Goal: Transaction & Acquisition: Purchase product/service

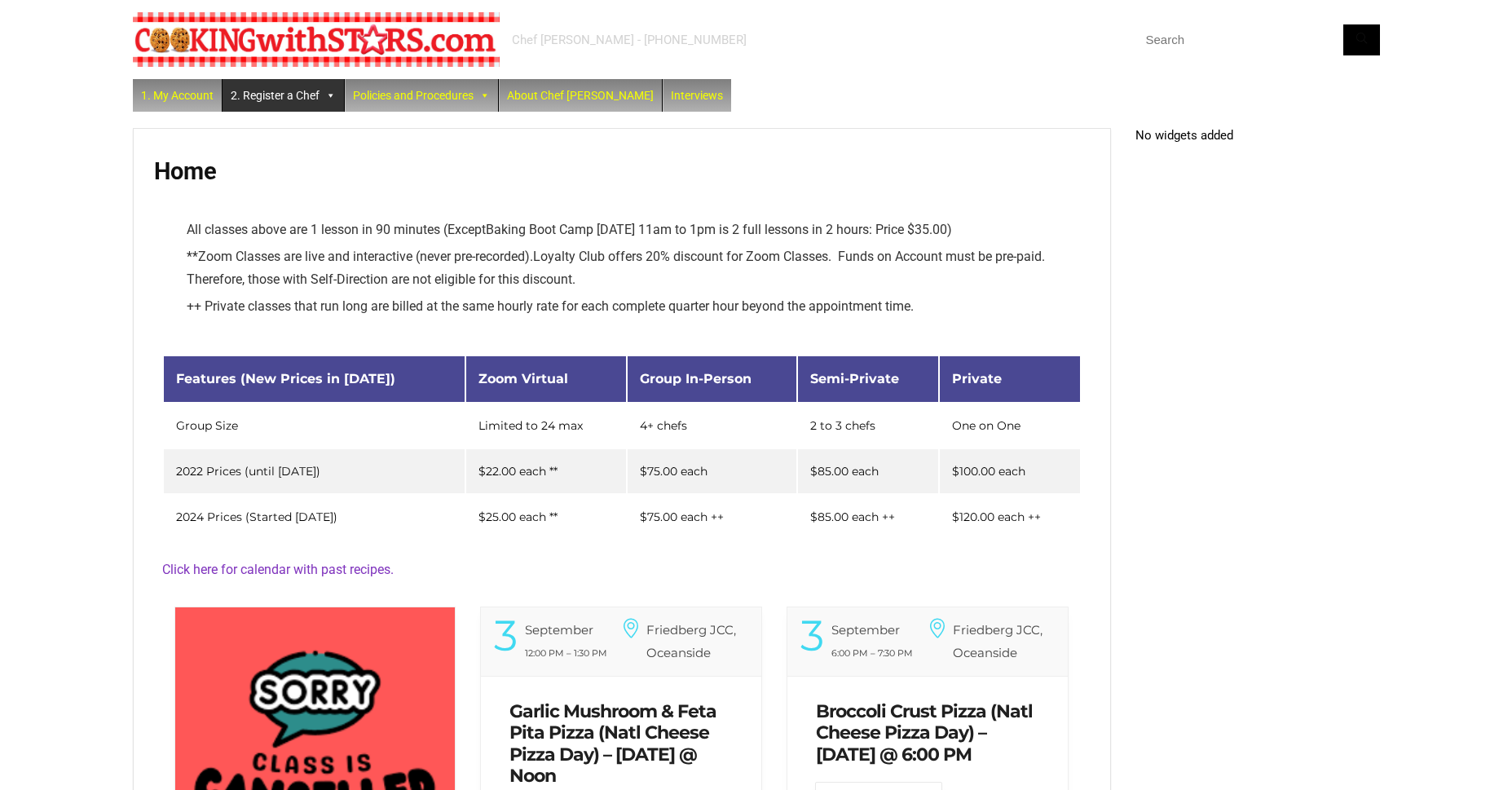
click at [294, 99] on link "2. Register a Chef" at bounding box center [283, 95] width 122 height 32
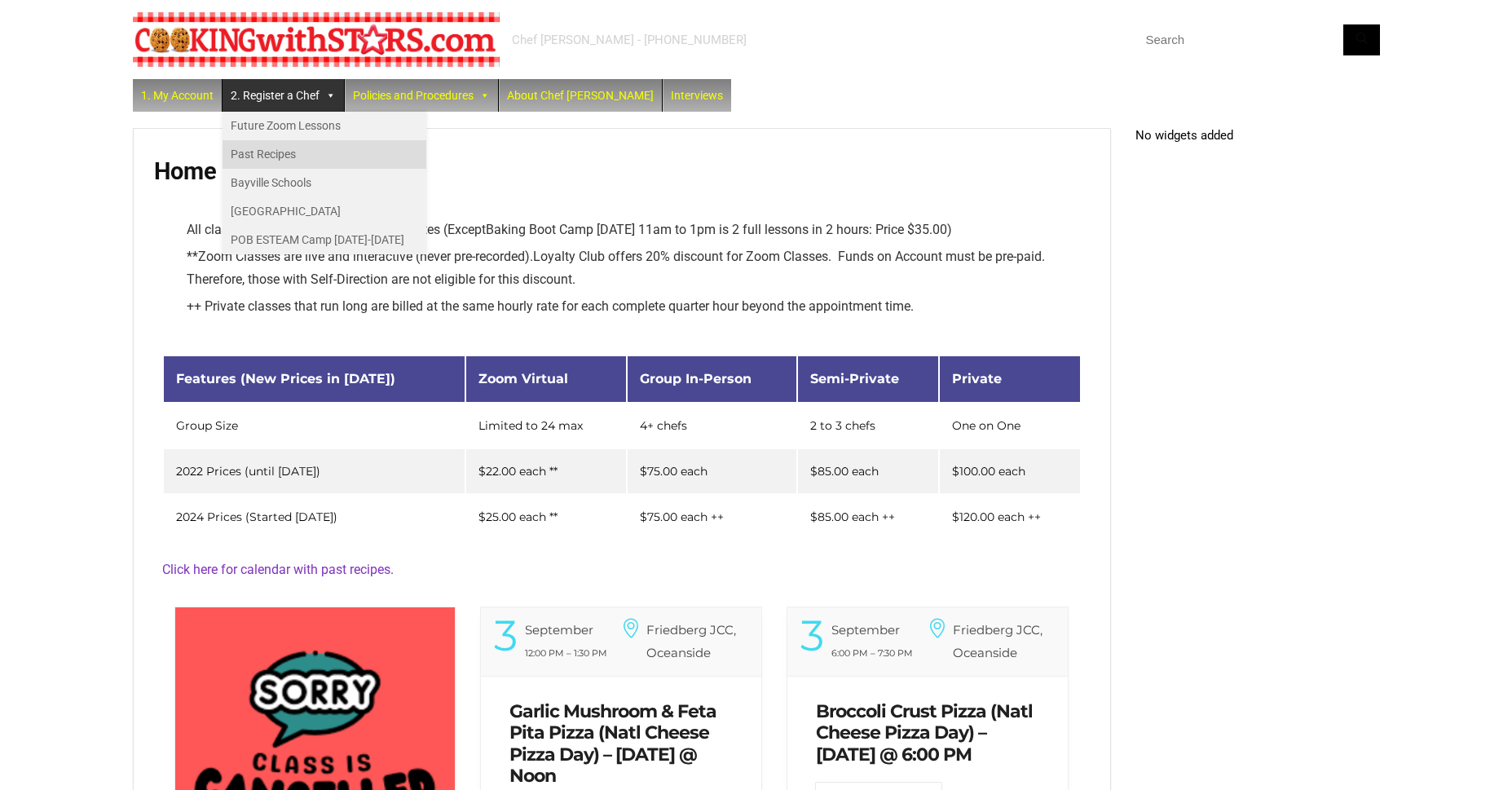
click at [275, 162] on link "Past Recipes" at bounding box center [323, 154] width 203 height 29
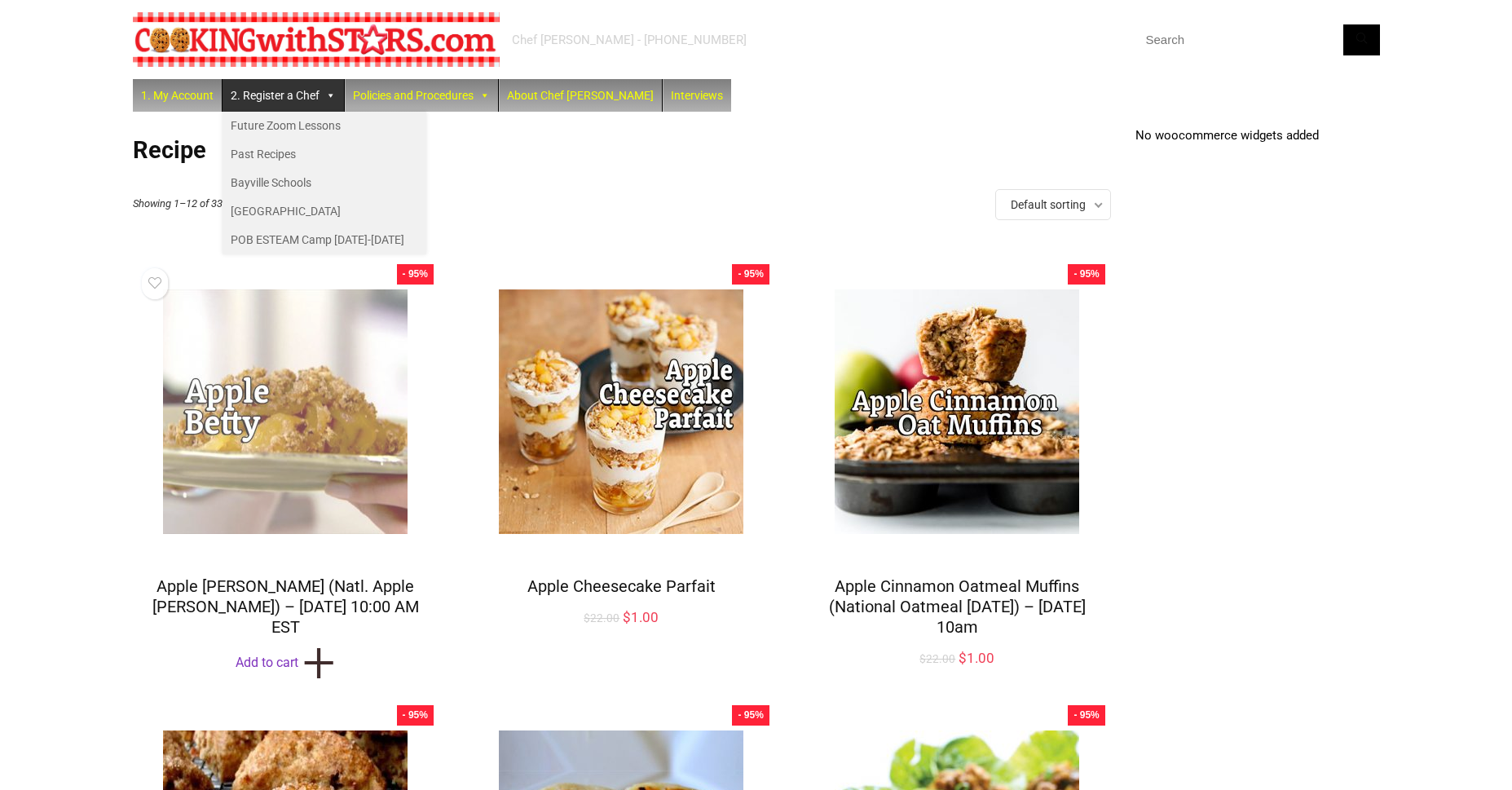
drag, startPoint x: 0, startPoint y: 0, endPoint x: 256, endPoint y: 422, distance: 493.6
click at [245, 415] on img at bounding box center [285, 411] width 304 height 304
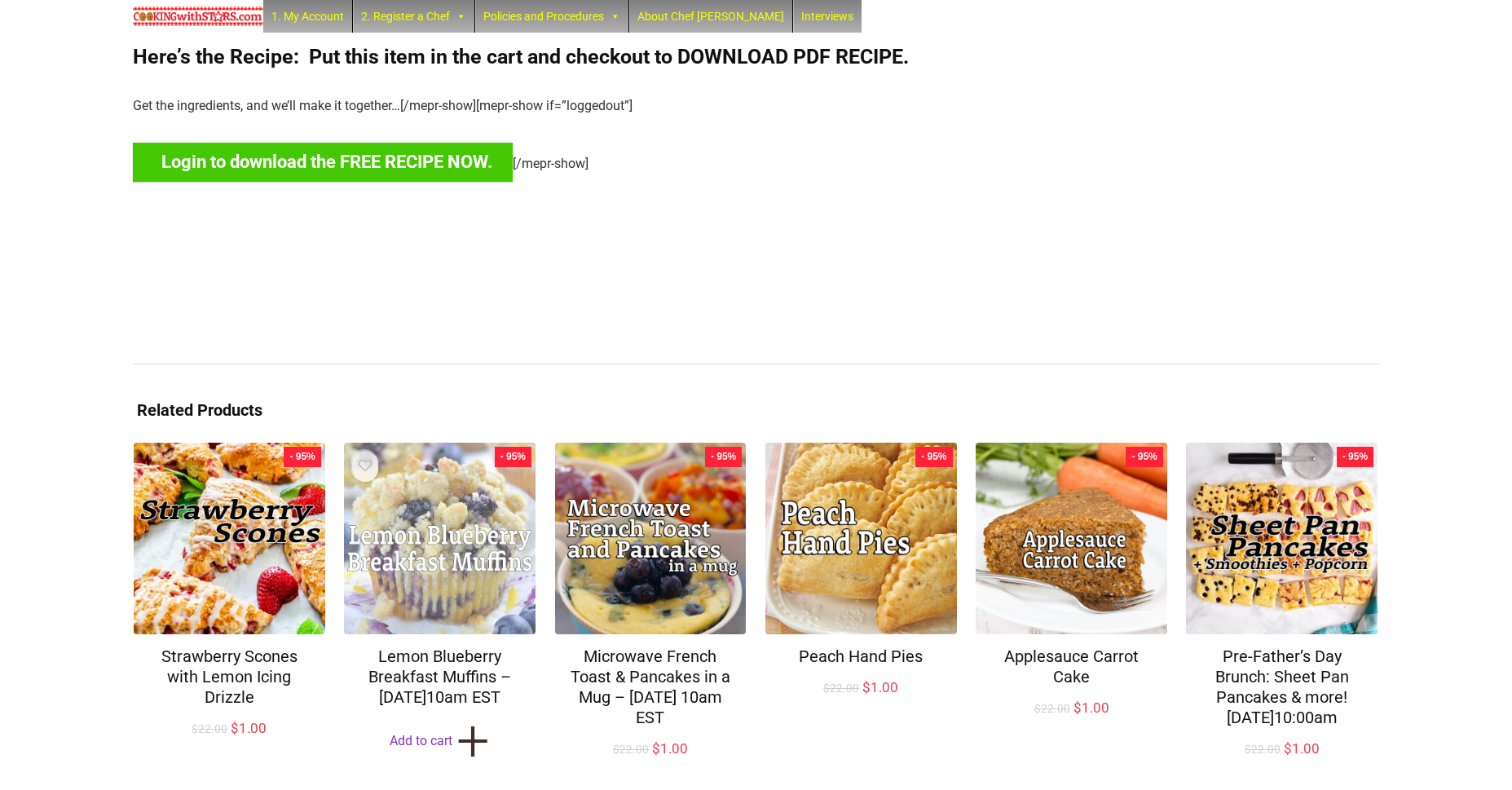
scroll to position [591, 0]
click at [483, 525] on img at bounding box center [440, 538] width 192 height 192
